Goal: Information Seeking & Learning: Learn about a topic

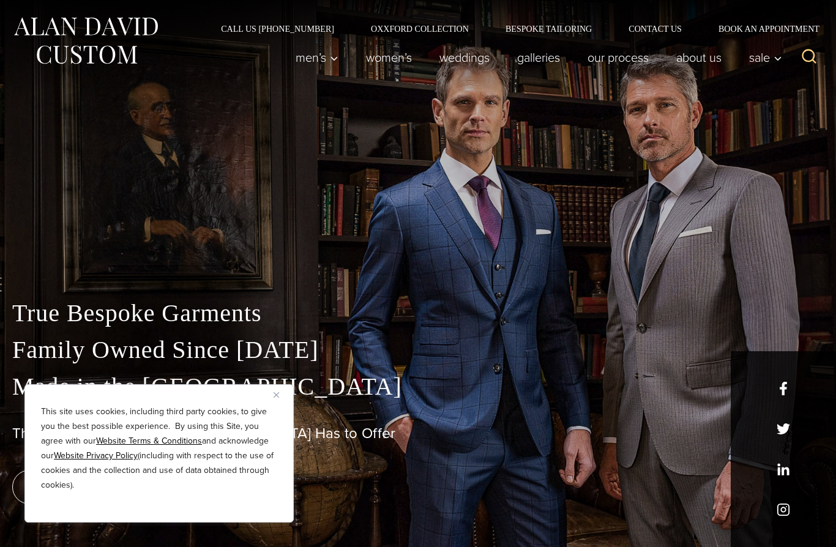
click at [269, 396] on div "This site uses cookies, including third party cookies, to give you the best pos…" at bounding box center [158, 453] width 269 height 138
click at [275, 392] on img "Close" at bounding box center [277, 395] width 6 height 6
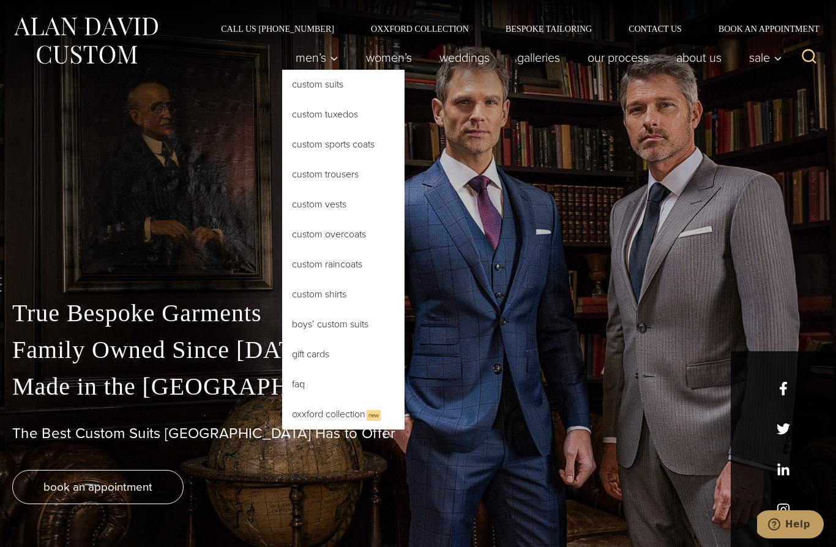
click at [361, 91] on link "Custom Suits" at bounding box center [343, 84] width 122 height 29
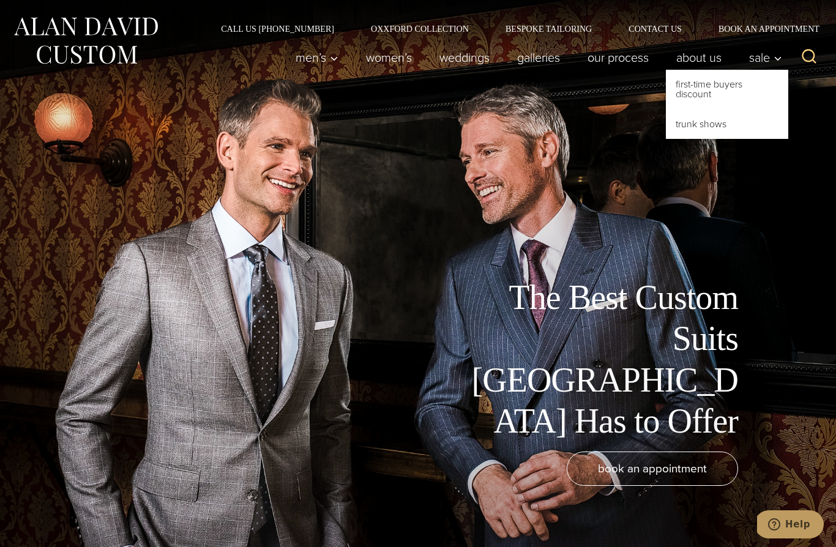
click at [719, 92] on link "First-Time Buyers Discount" at bounding box center [727, 89] width 122 height 39
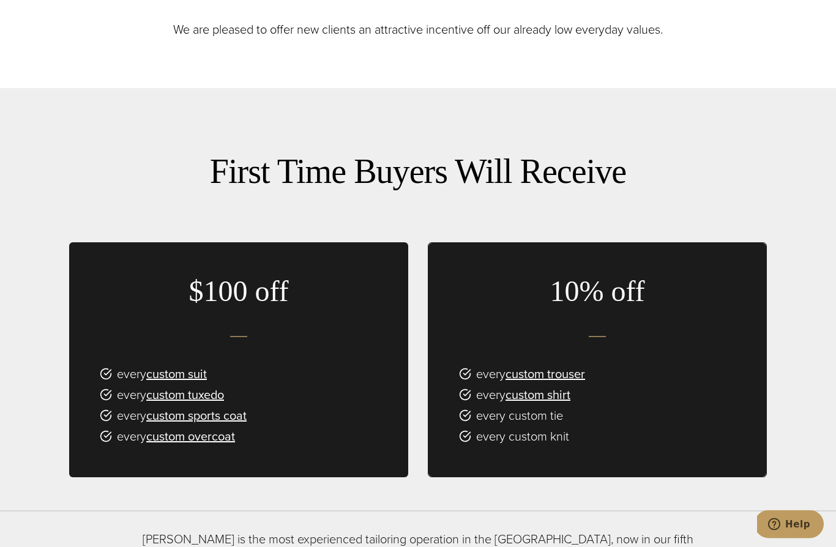
scroll to position [666, 0]
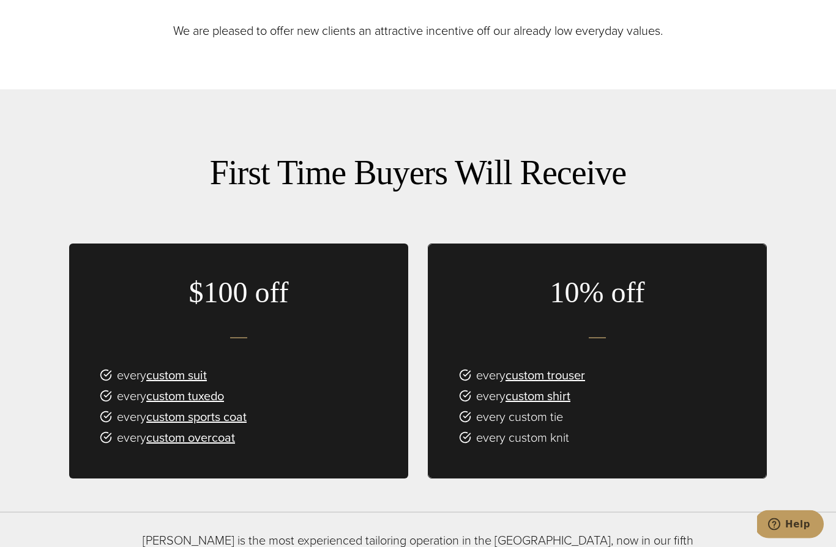
click at [170, 385] on link "custom suit" at bounding box center [176, 376] width 61 height 18
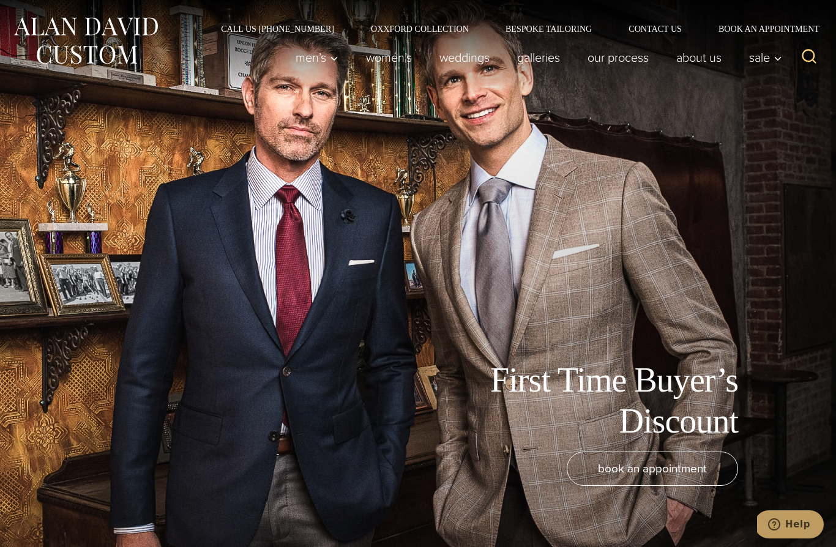
scroll to position [720, 0]
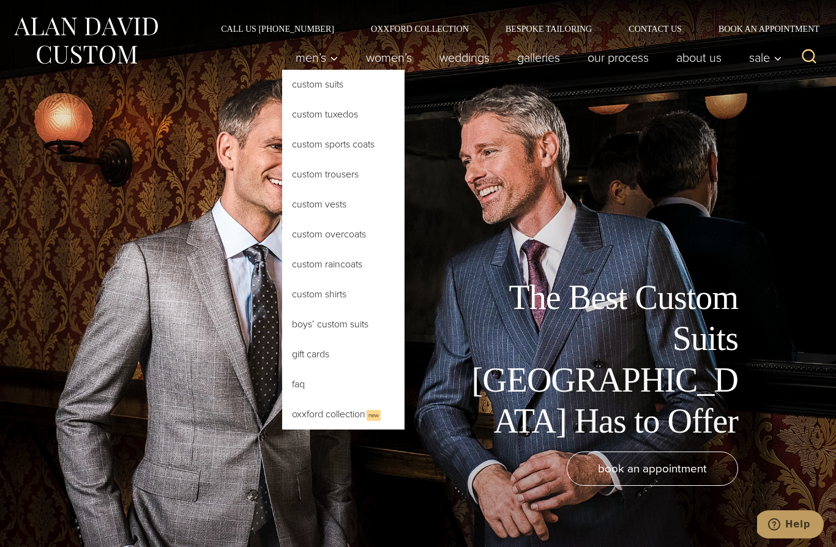
click at [293, 87] on link "Custom Suits" at bounding box center [343, 84] width 122 height 29
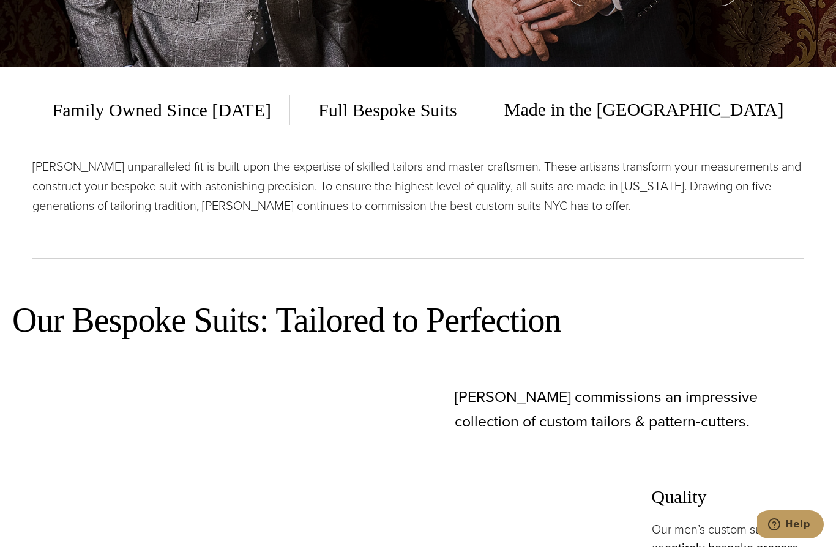
scroll to position [454, 0]
